Goal: Information Seeking & Learning: Learn about a topic

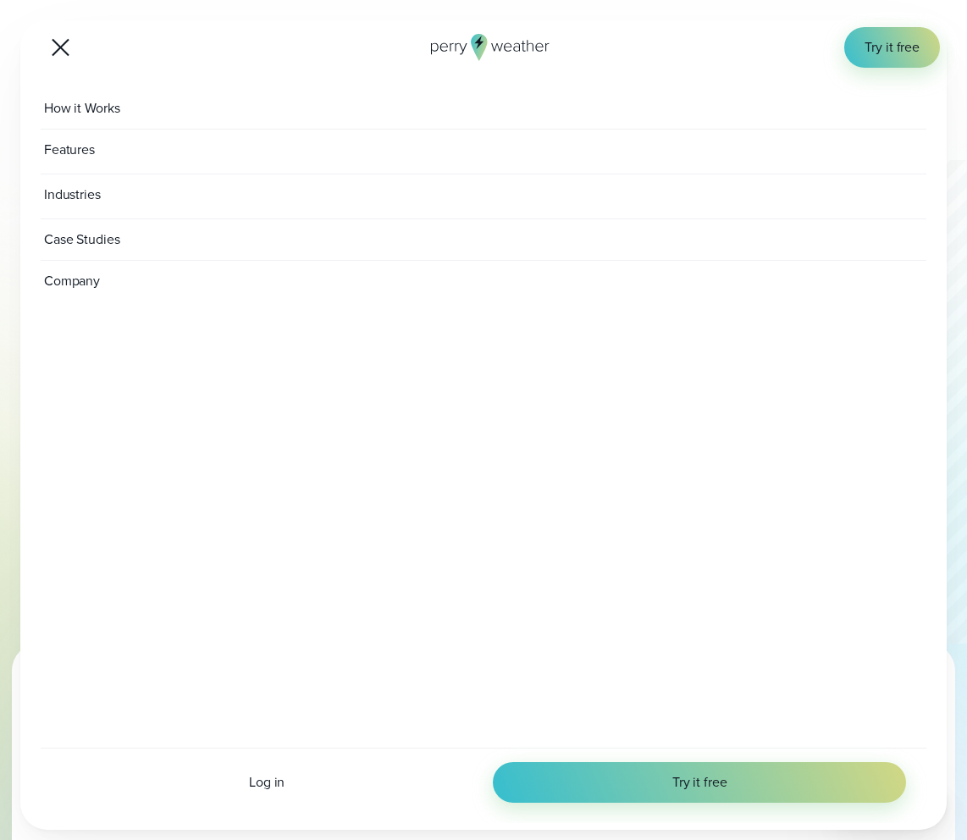
click at [72, 269] on span "Company" at bounding box center [123, 281] width 165 height 41
click at [131, 380] on div "About Perry Weather" at bounding box center [507, 376] width 825 height 20
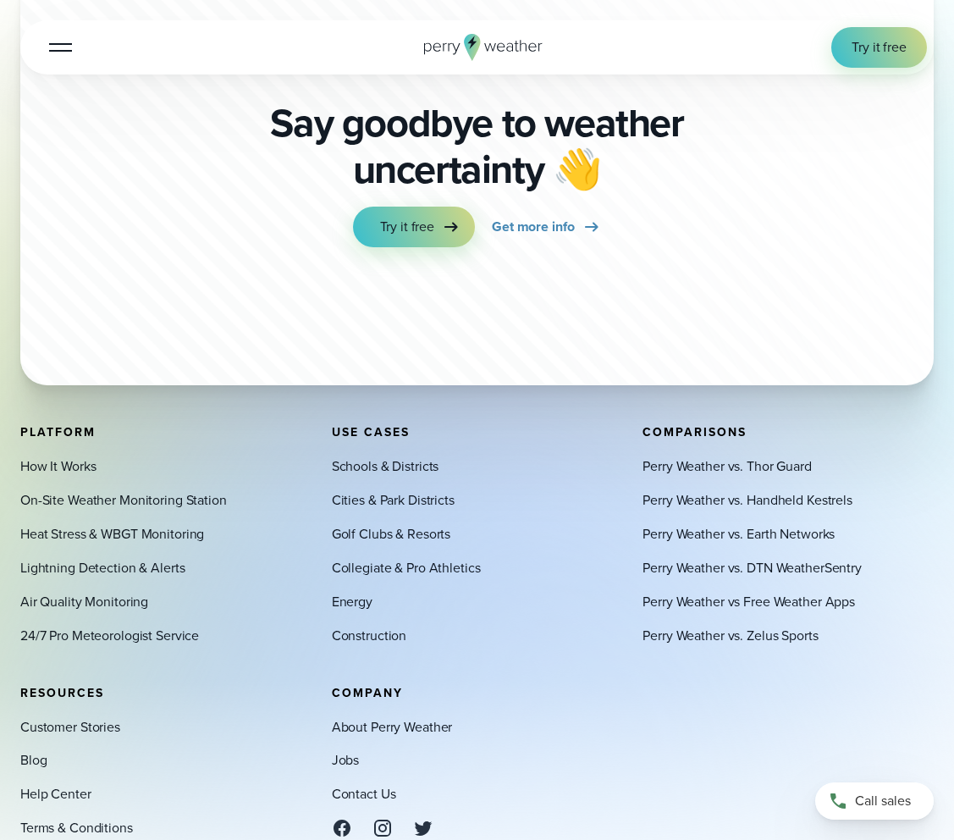
scroll to position [4577, 0]
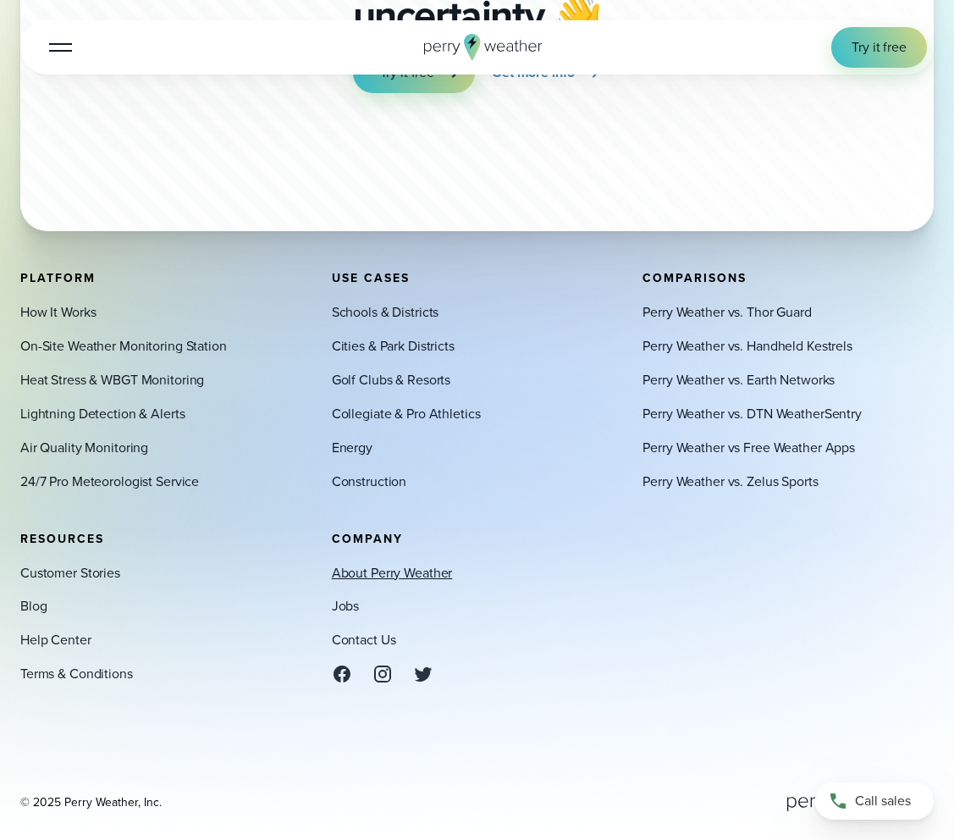
click at [381, 570] on link "About Perry Weather" at bounding box center [392, 573] width 121 height 20
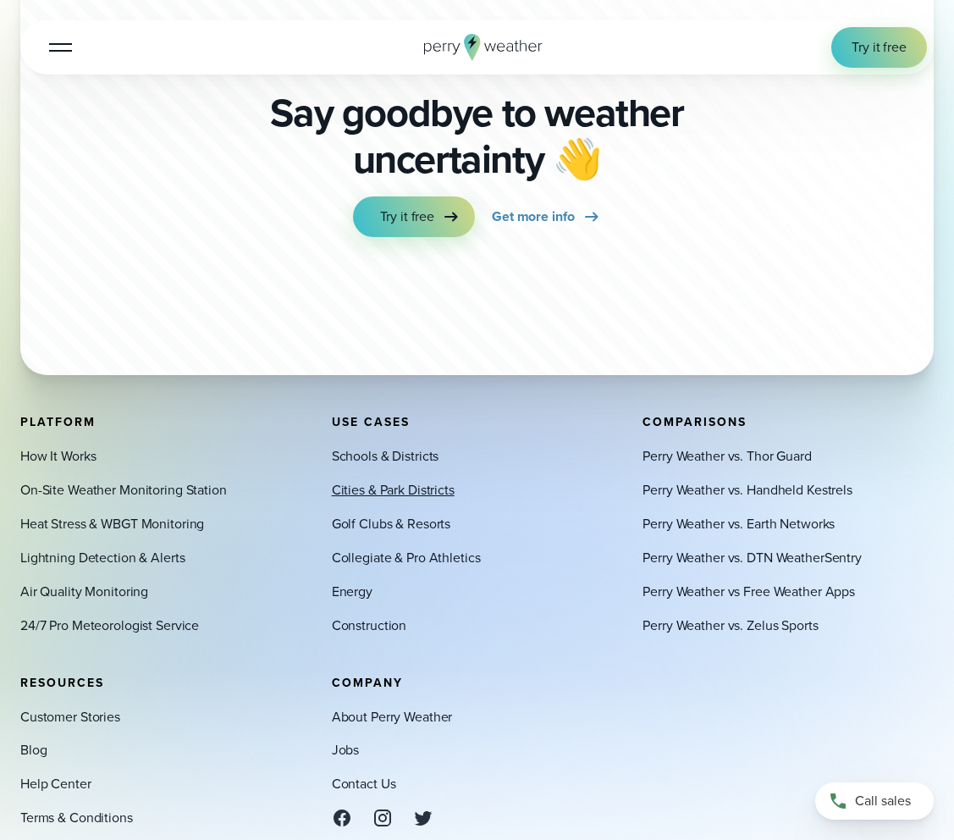
scroll to position [4488, 0]
